Goal: Information Seeking & Learning: Learn about a topic

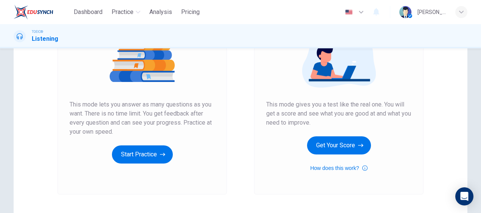
scroll to position [113, 0]
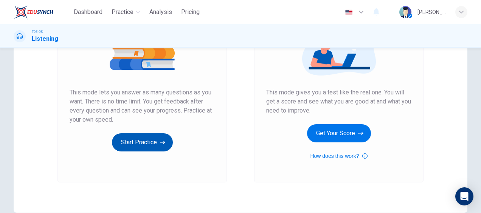
click at [151, 140] on button "Start Practice" at bounding box center [142, 143] width 61 height 18
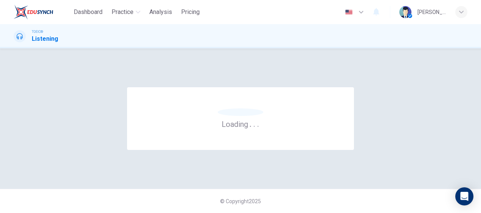
scroll to position [0, 0]
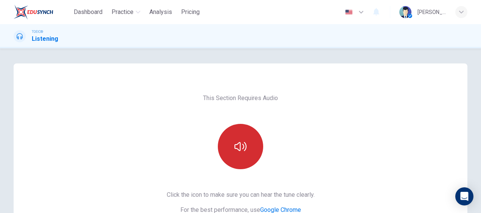
click at [237, 152] on icon "button" at bounding box center [240, 147] width 12 height 12
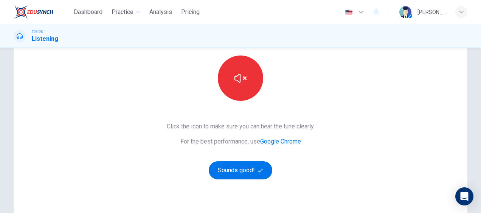
scroll to position [76, 0]
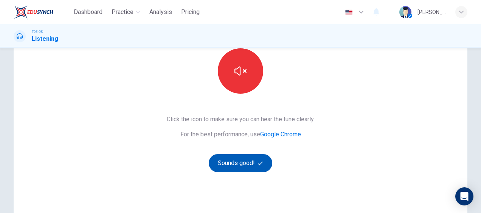
click at [254, 164] on button "Sounds good!" at bounding box center [241, 163] width 64 height 18
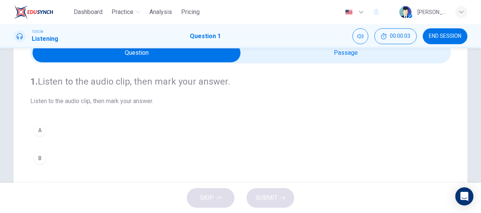
scroll to position [0, 0]
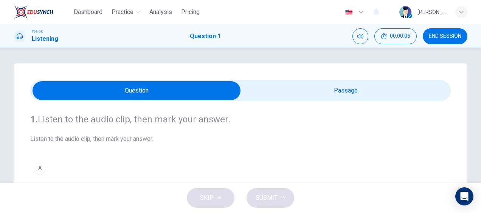
click at [321, 93] on input "checkbox" at bounding box center [136, 90] width 631 height 19
checkbox input "true"
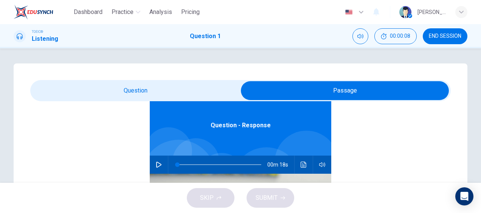
scroll to position [42, 0]
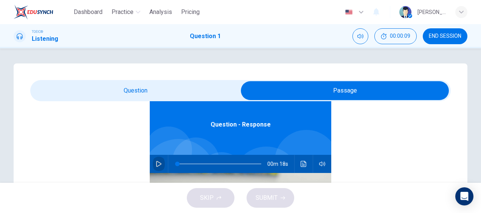
click at [157, 164] on icon "button" at bounding box center [158, 164] width 5 height 6
type input "5"
type input "16"
click at [165, 91] on input "checkbox" at bounding box center [344, 90] width 631 height 19
checkbox input "false"
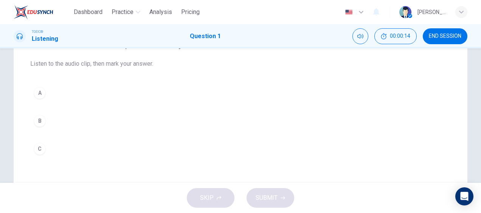
scroll to position [76, 0]
click at [39, 118] on div "B" at bounding box center [40, 121] width 12 height 12
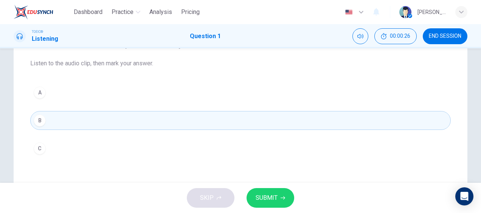
click at [273, 197] on span "SUBMIT" at bounding box center [267, 198] width 22 height 11
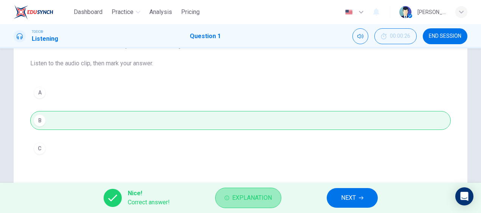
click at [256, 197] on span "Explanation" at bounding box center [252, 198] width 40 height 11
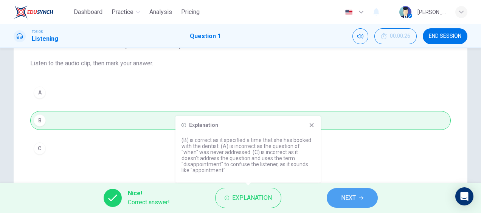
click at [346, 196] on span "NEXT" at bounding box center [348, 198] width 15 height 11
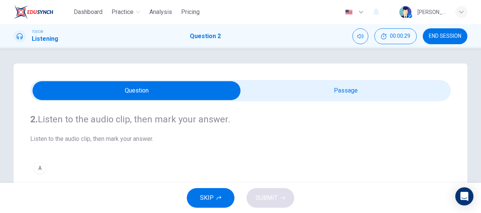
click at [314, 93] on input "checkbox" at bounding box center [136, 90] width 631 height 19
checkbox input "true"
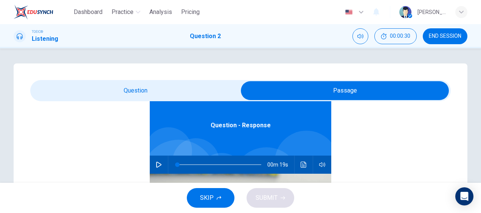
scroll to position [42, 0]
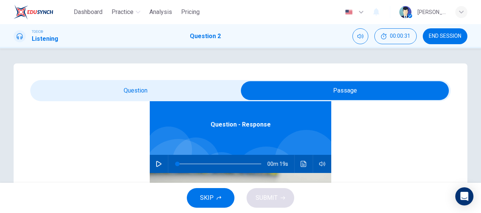
click at [156, 165] on icon "button" at bounding box center [159, 164] width 6 height 6
type input "25"
click at [126, 92] on input "checkbox" at bounding box center [344, 90] width 631 height 19
checkbox input "false"
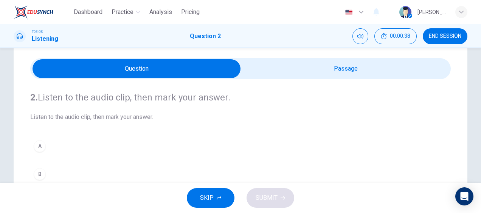
scroll to position [38, 0]
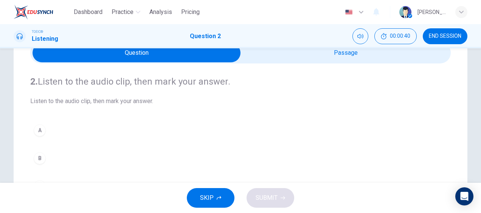
click at [37, 130] on div "A" at bounding box center [40, 130] width 12 height 12
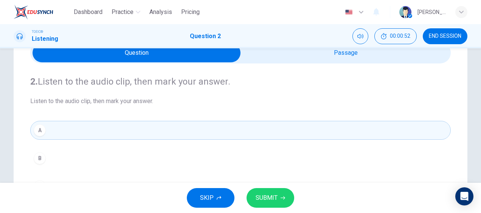
click at [273, 200] on span "SUBMIT" at bounding box center [267, 198] width 22 height 11
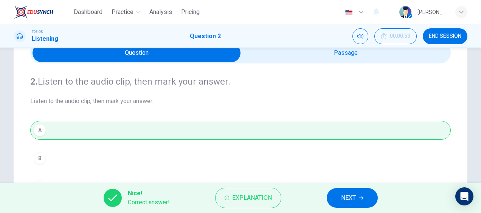
click at [353, 199] on span "NEXT" at bounding box center [348, 198] width 15 height 11
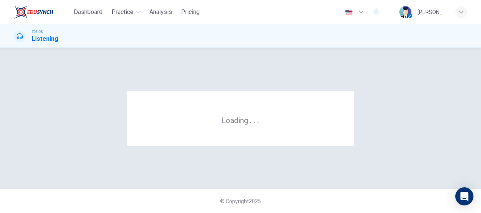
scroll to position [0, 0]
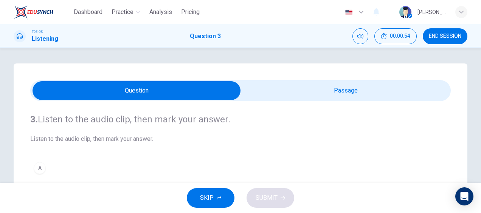
click at [309, 88] on input "checkbox" at bounding box center [136, 90] width 631 height 19
checkbox input "true"
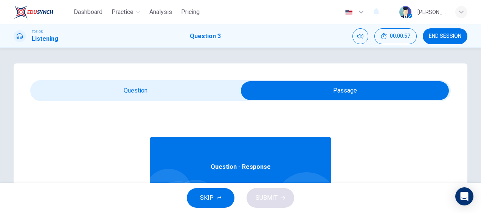
scroll to position [42, 0]
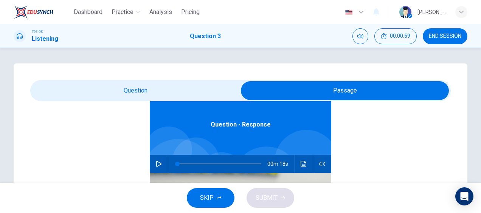
click at [156, 163] on icon "button" at bounding box center [159, 164] width 6 height 6
type input "5"
click at [147, 87] on input "checkbox" at bounding box center [344, 90] width 631 height 19
checkbox input "false"
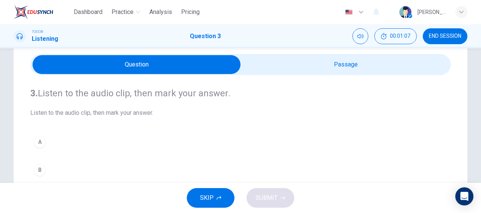
scroll to position [38, 0]
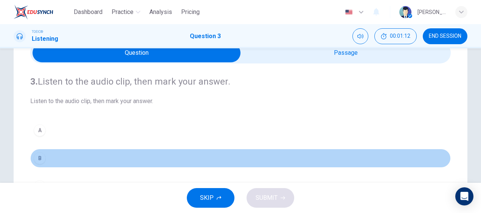
click at [39, 157] on div "B" at bounding box center [40, 158] width 12 height 12
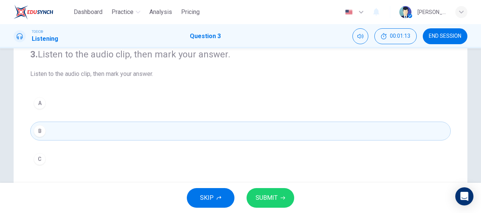
scroll to position [113, 0]
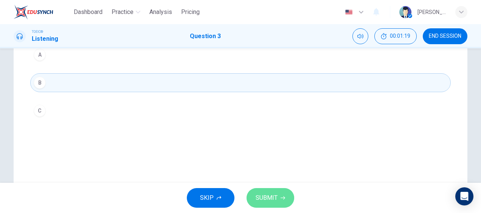
click at [269, 197] on span "SUBMIT" at bounding box center [267, 198] width 22 height 11
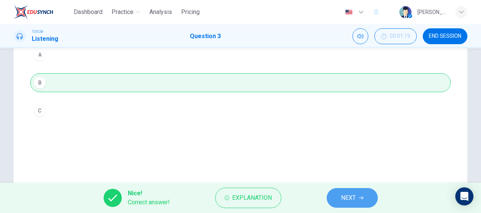
click at [346, 198] on span "NEXT" at bounding box center [348, 198] width 15 height 11
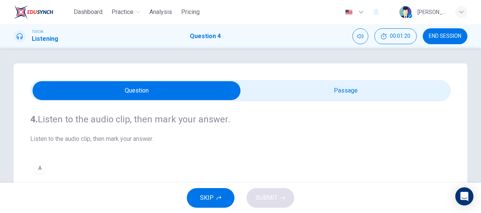
click at [287, 90] on input "checkbox" at bounding box center [136, 90] width 631 height 19
checkbox input "true"
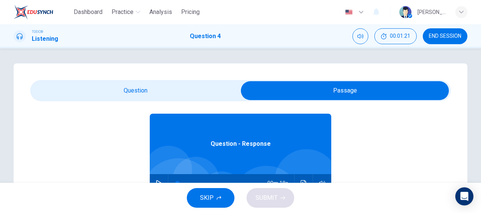
scroll to position [42, 0]
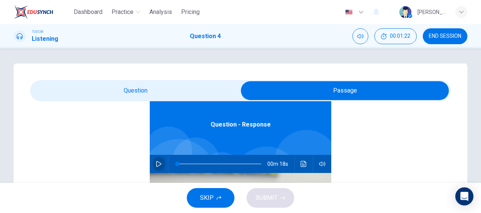
click at [156, 162] on icon "button" at bounding box center [158, 164] width 5 height 6
click at [116, 130] on div "Question - Response 00m 12s" at bounding box center [240, 205] width 421 height 292
type input "0"
click at [135, 87] on input "checkbox" at bounding box center [344, 90] width 631 height 19
checkbox input "false"
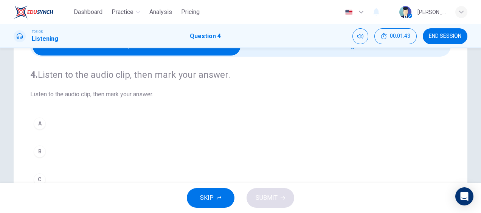
scroll to position [76, 0]
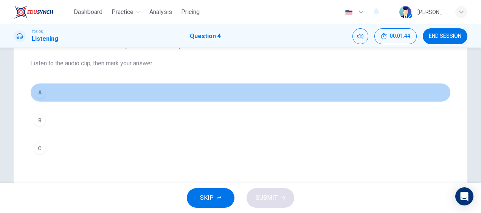
click at [39, 95] on div "A" at bounding box center [40, 93] width 12 height 12
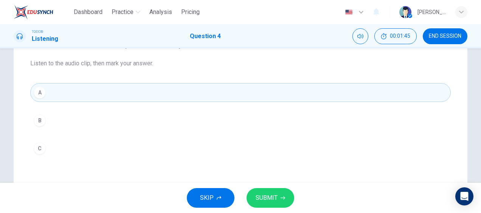
click at [39, 123] on div "B" at bounding box center [40, 121] width 12 height 12
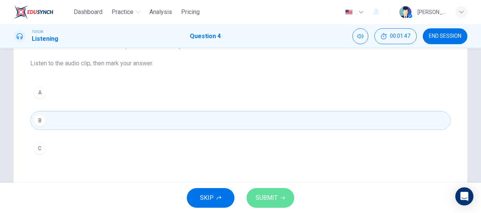
click at [270, 197] on span "SUBMIT" at bounding box center [267, 198] width 22 height 11
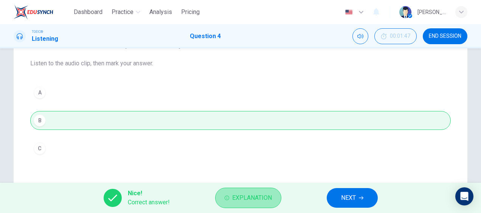
click at [259, 197] on span "Explanation" at bounding box center [252, 198] width 40 height 11
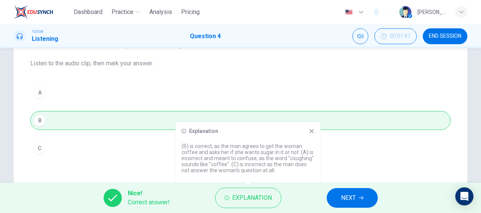
click at [348, 193] on span "NEXT" at bounding box center [348, 198] width 15 height 11
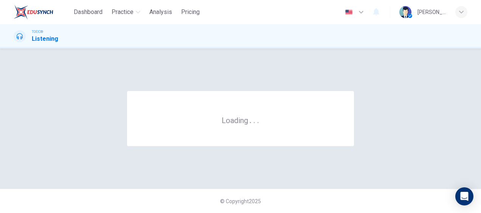
scroll to position [0, 0]
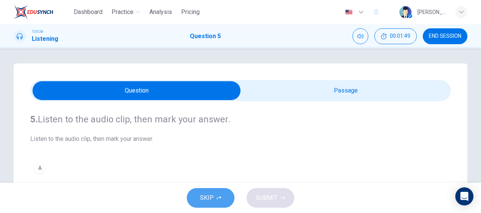
click at [216, 196] on button "SKIP" at bounding box center [211, 198] width 48 height 20
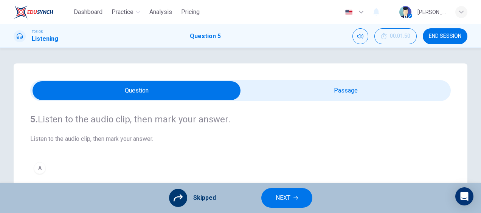
click at [279, 195] on span "NEXT" at bounding box center [283, 198] width 15 height 11
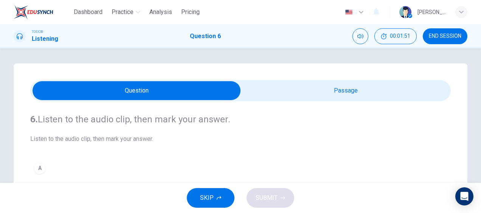
click at [202, 195] on span "SKIP" at bounding box center [207, 198] width 14 height 11
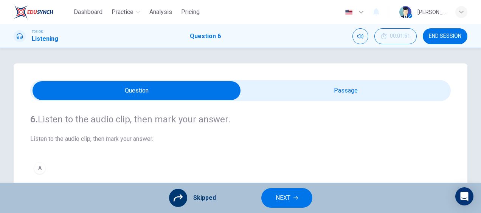
click at [281, 198] on span "NEXT" at bounding box center [283, 198] width 15 height 11
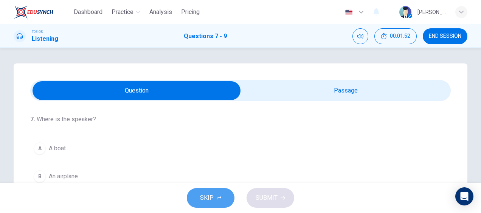
click at [213, 199] on button "SKIP" at bounding box center [211, 198] width 48 height 20
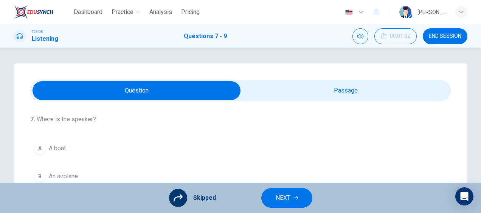
click at [282, 197] on span "NEXT" at bounding box center [283, 198] width 15 height 11
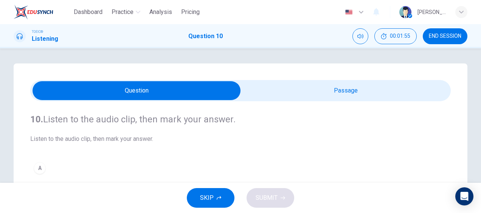
click at [439, 36] on span "END SESSION" at bounding box center [445, 36] width 33 height 6
